Goal: Transaction & Acquisition: Purchase product/service

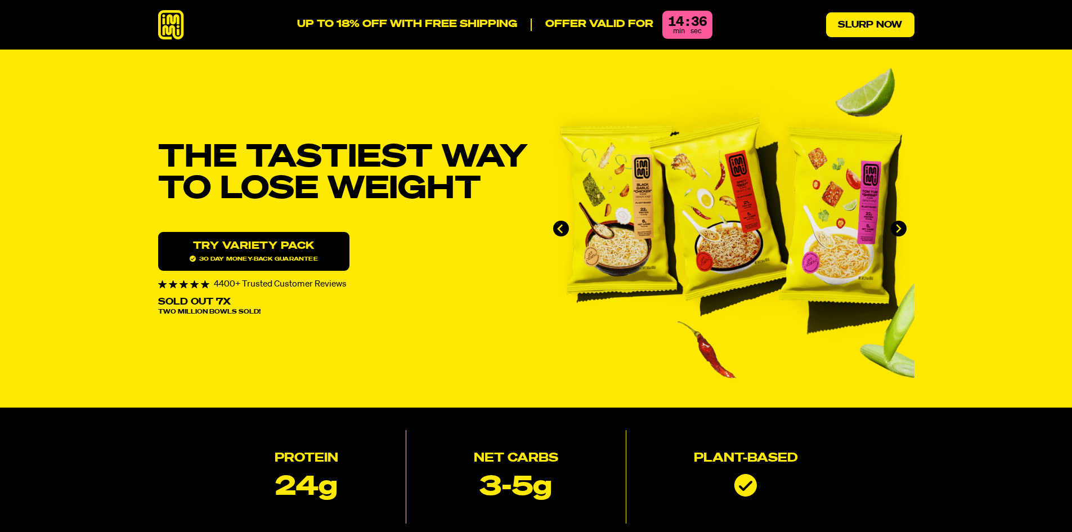
click at [857, 32] on link "Slurp Now" at bounding box center [870, 24] width 88 height 25
click at [171, 29] on icon at bounding box center [171, 25] width 26 height 30
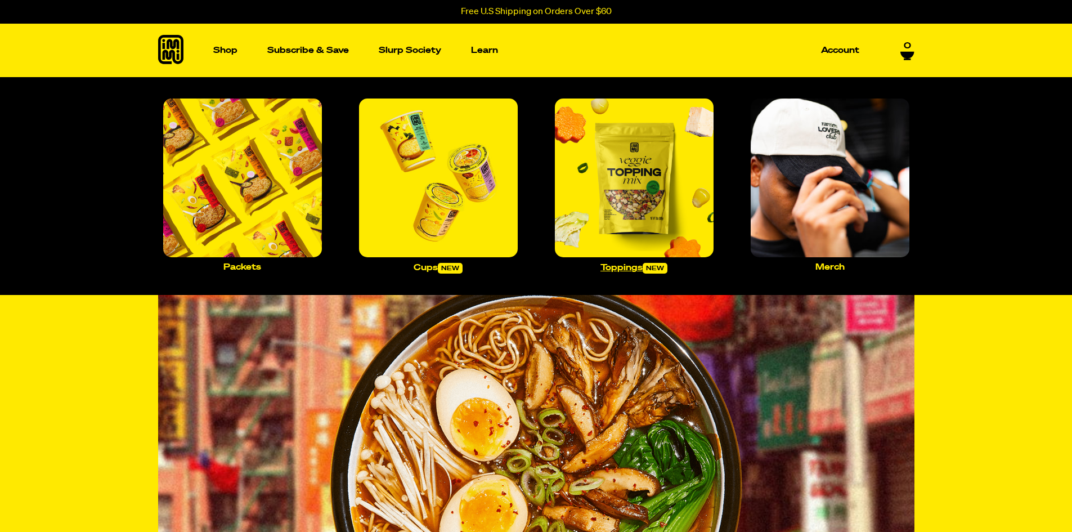
click at [615, 194] on img "Main navigation" at bounding box center [634, 178] width 159 height 159
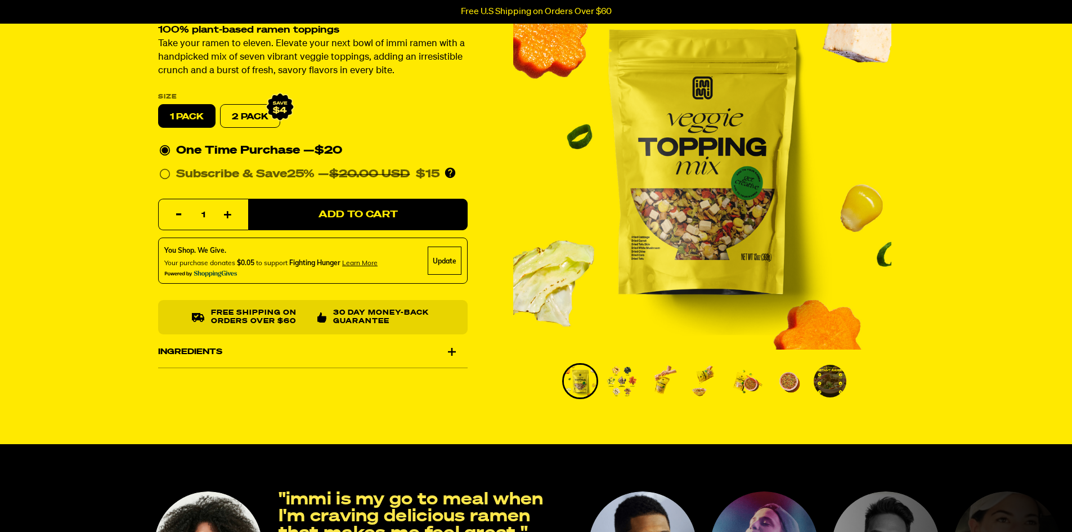
scroll to position [56, 0]
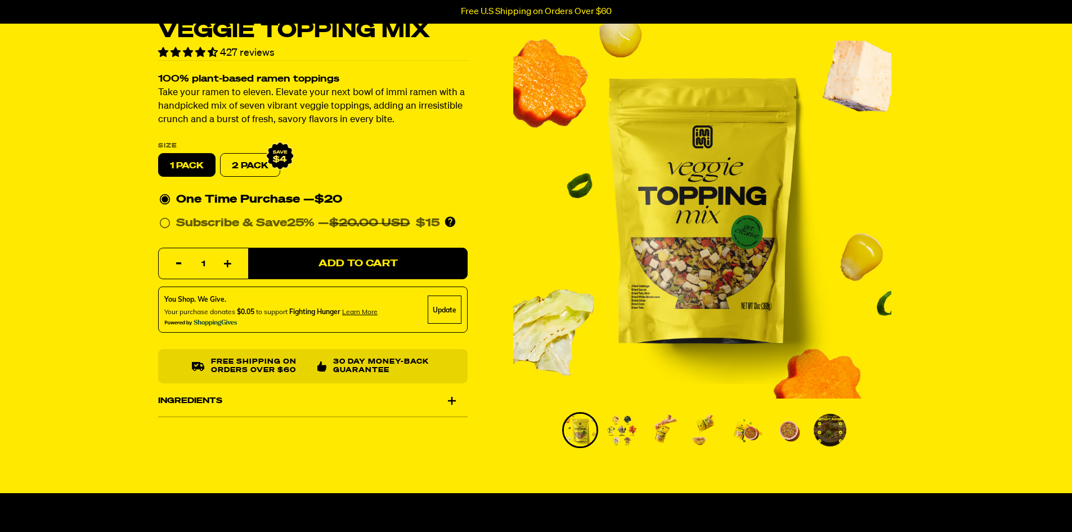
click at [454, 401] on div "Ingredients" at bounding box center [313, 401] width 310 height 32
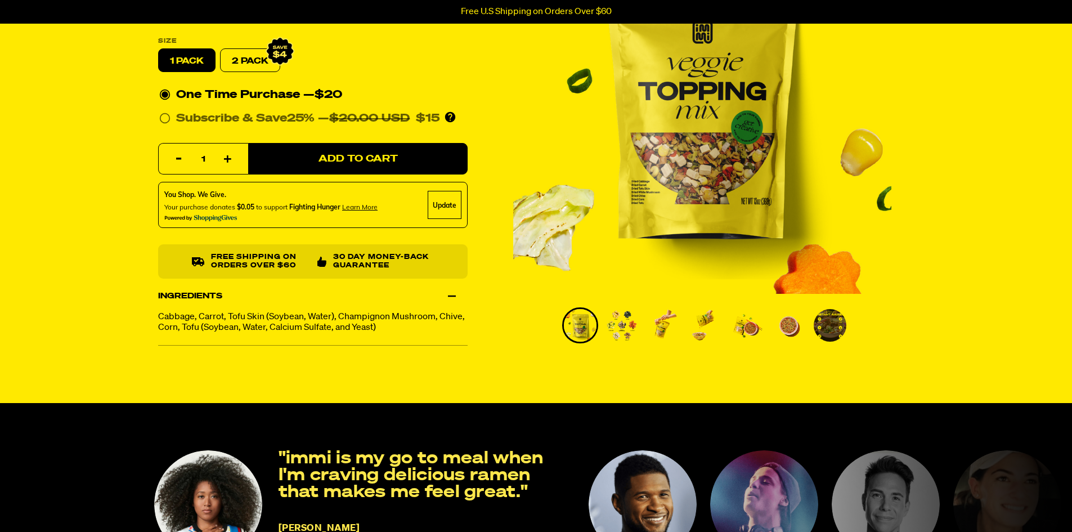
scroll to position [169, 0]
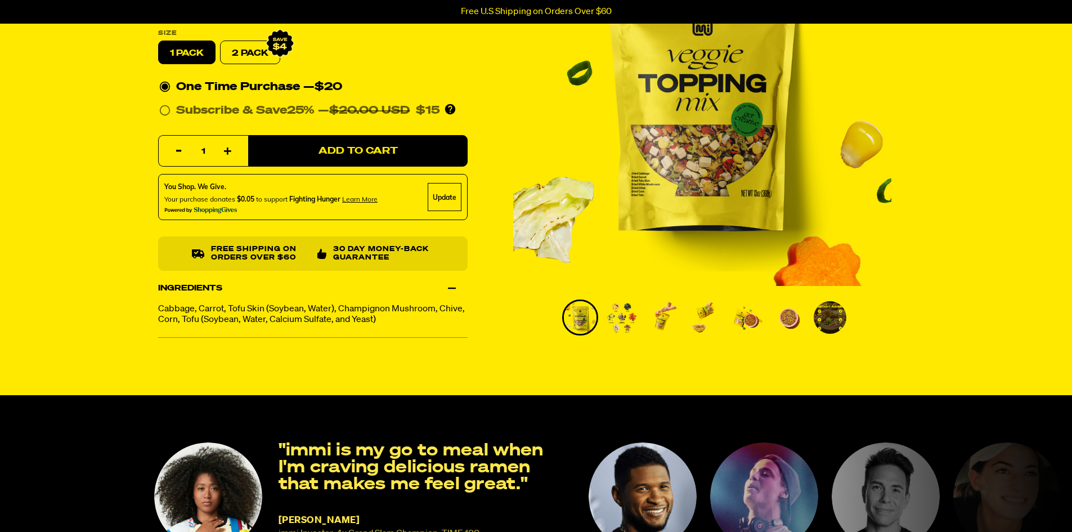
click at [623, 325] on img "Go to slide 2" at bounding box center [622, 317] width 33 height 33
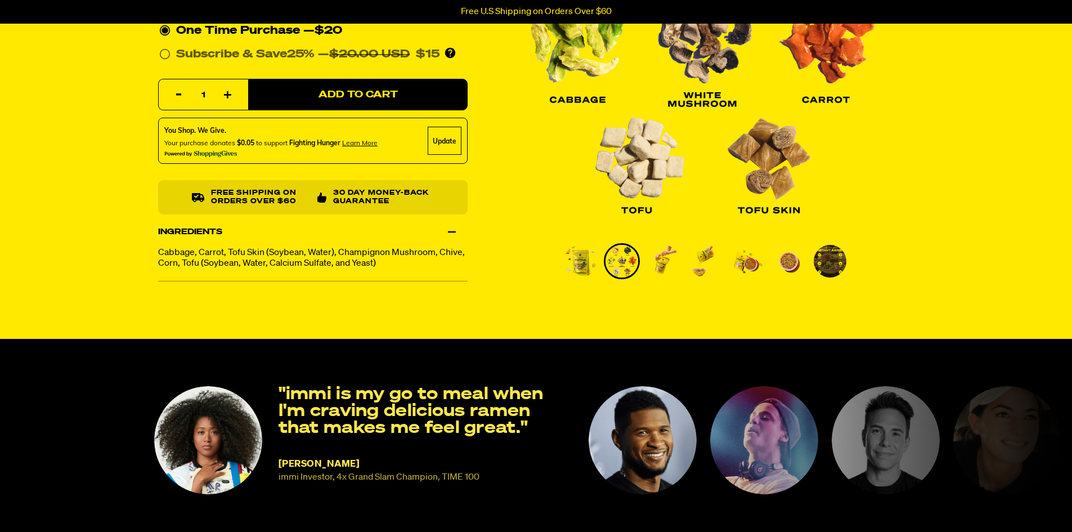
scroll to position [0, 0]
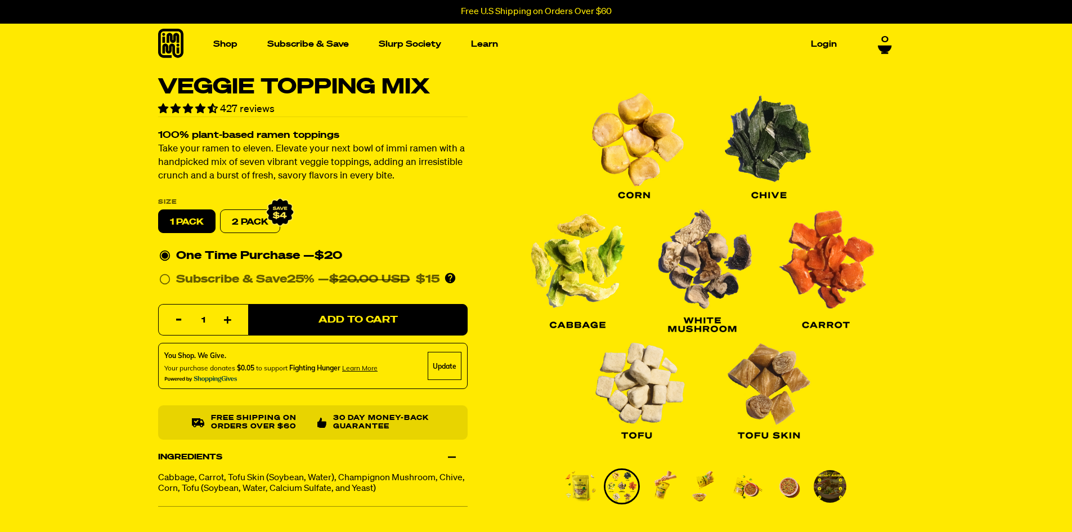
click at [199, 227] on label "1 PACK" at bounding box center [186, 222] width 57 height 24
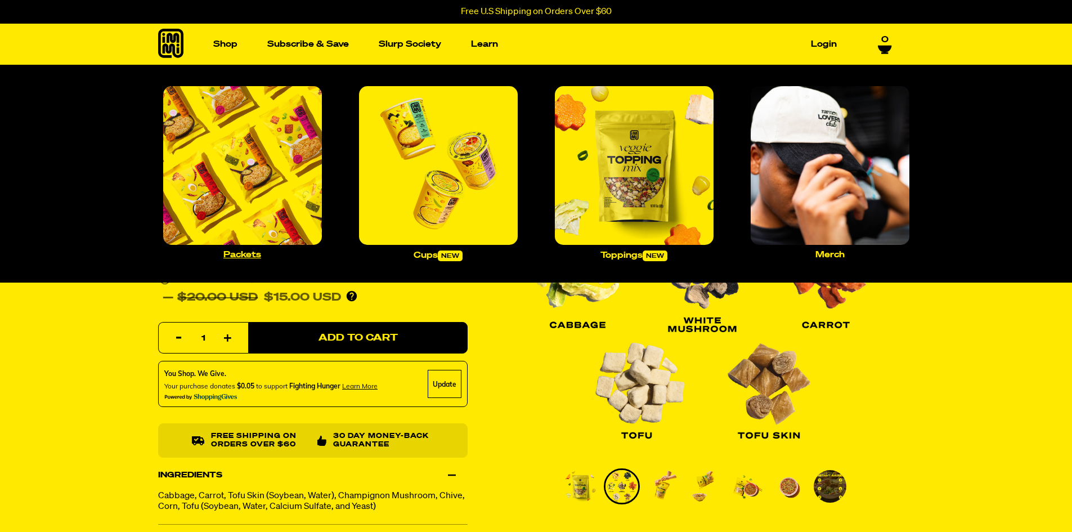
click at [229, 192] on img "Main navigation" at bounding box center [242, 165] width 159 height 159
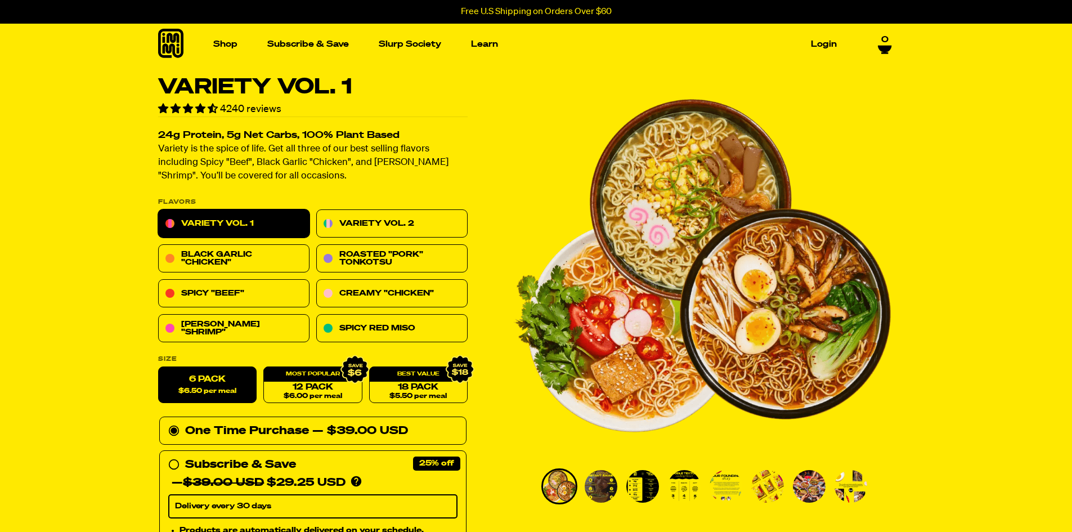
scroll to position [169, 0]
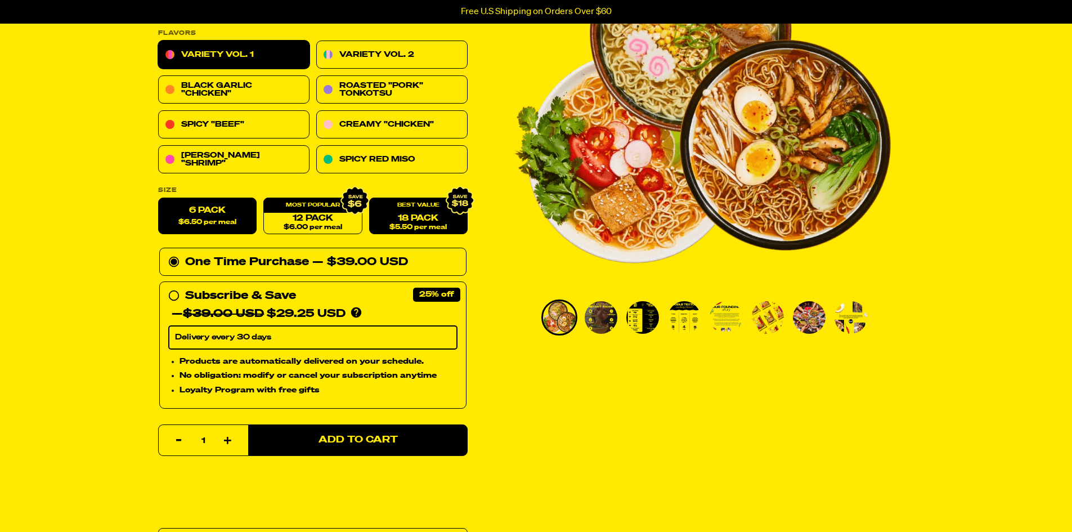
click at [428, 221] on link "18 Pack $5.50 per meal" at bounding box center [418, 216] width 99 height 37
radio input "false"
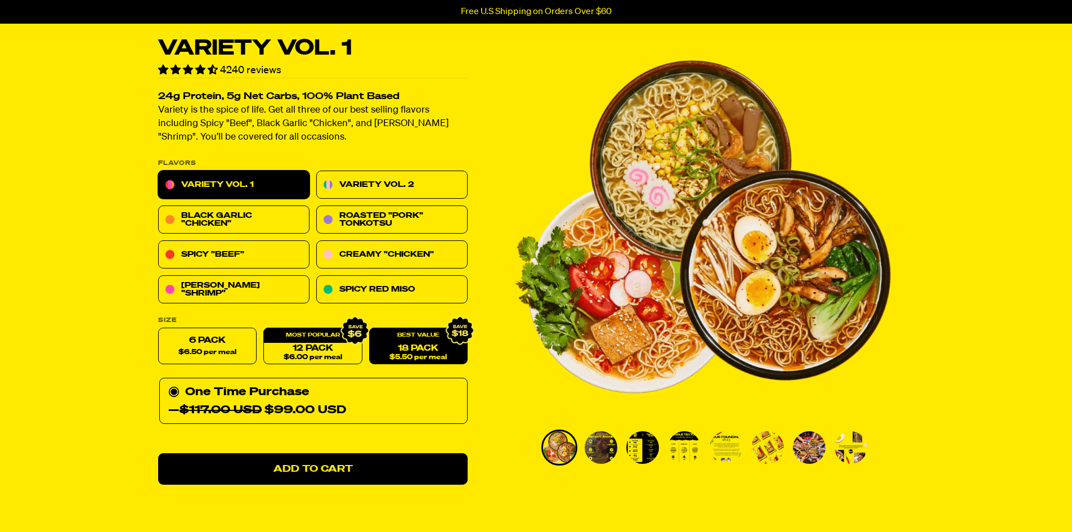
scroll to position [0, 0]
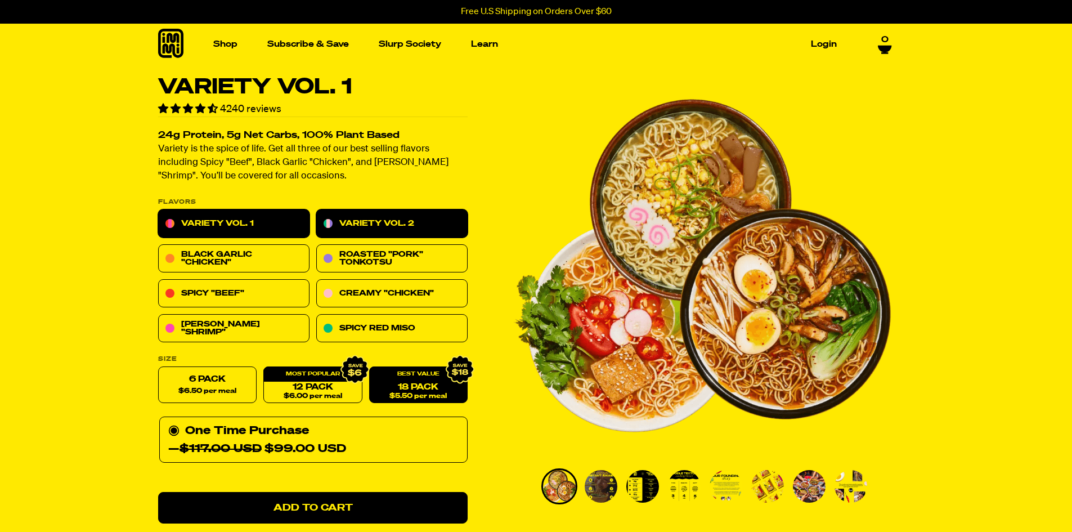
click at [382, 220] on link "Variety Vol. 2" at bounding box center [391, 224] width 151 height 28
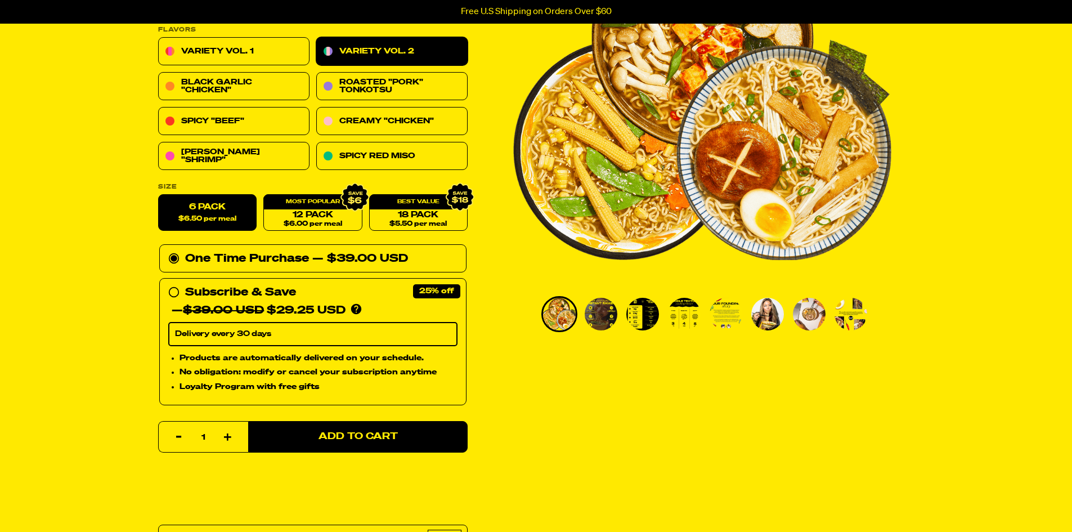
scroll to position [56, 0]
